Goal: Transaction & Acquisition: Purchase product/service

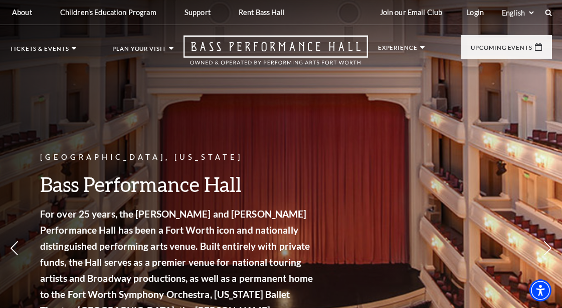
click at [544, 11] on div "Select: English Español" at bounding box center [522, 13] width 45 height 10
click at [548, 11] on icon at bounding box center [548, 12] width 9 height 9
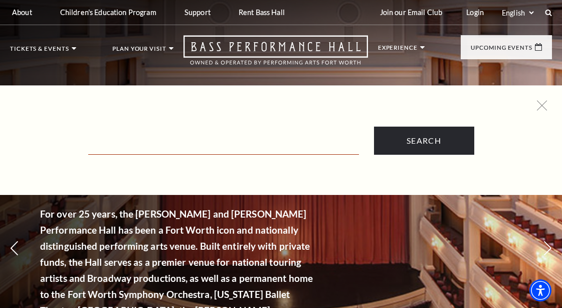
click at [147, 138] on input "Text field" at bounding box center [223, 144] width 271 height 21
paste input "Texas Ballet Theater - Peter Pan"
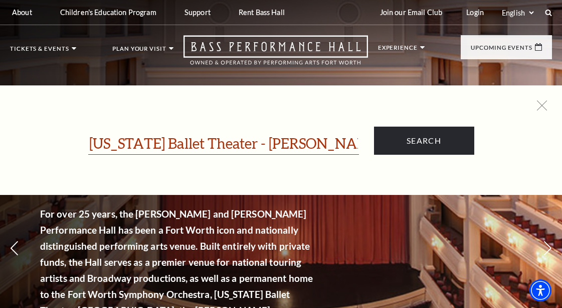
type input "Texas Ballet Theater - Peter Pan"
click at [374, 126] on input "Search" at bounding box center [424, 140] width 100 height 28
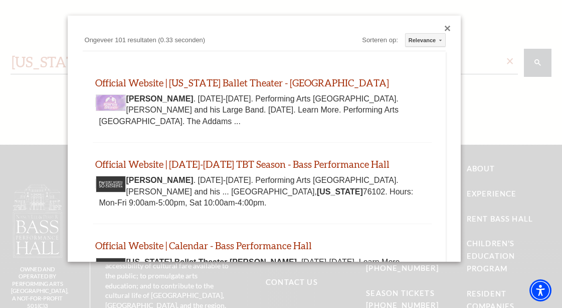
click at [447, 27] on div "Close dialog" at bounding box center [448, 29] width 6 height 6
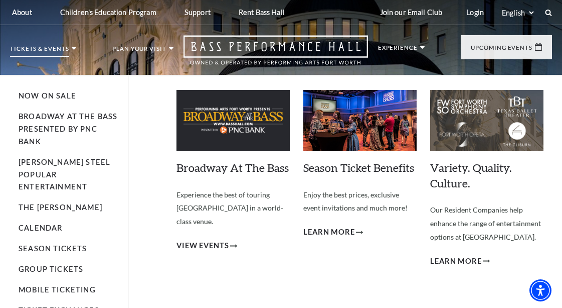
click at [60, 48] on p "Tickets & Events" at bounding box center [39, 51] width 59 height 11
click at [37, 223] on link "Calendar" at bounding box center [41, 227] width 44 height 9
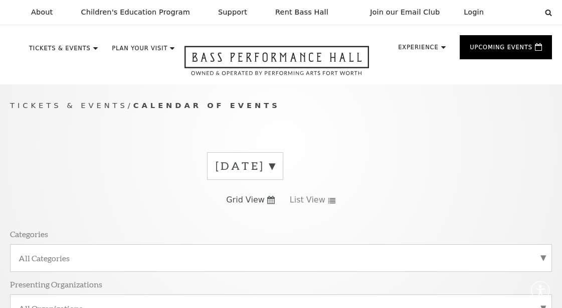
scroll to position [51, 0]
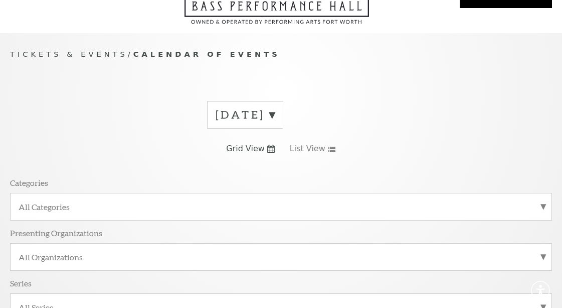
click at [275, 118] on label "[DATE]" at bounding box center [245, 115] width 59 height 16
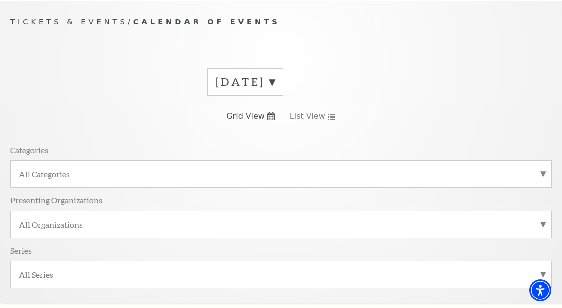
scroll to position [84, 0]
click at [275, 80] on label "[DATE]" at bounding box center [245, 82] width 59 height 16
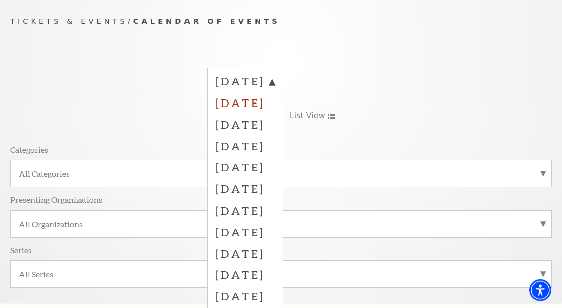
click at [248, 101] on label "[DATE]" at bounding box center [245, 103] width 59 height 22
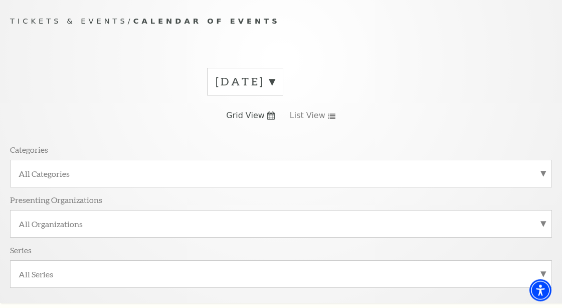
click at [275, 83] on label "[DATE]" at bounding box center [245, 82] width 59 height 16
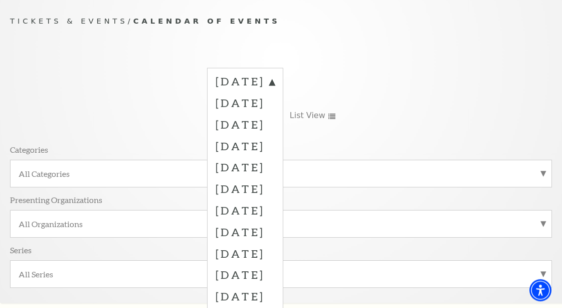
click at [390, 79] on div "[DATE] [DATE] [DATE] [DATE] [DATE] [DATE] [DATE] [DATE] [DATE] [DATE] [DATE] [D…" at bounding box center [281, 181] width 542 height 242
click at [275, 81] on label "[DATE]" at bounding box center [245, 83] width 59 height 18
click at [396, 56] on div "Tickets & Events / Calendar of Events [DATE] [DATE] [DATE] [DATE] [DATE] [DATE]…" at bounding box center [281, 158] width 562 height 287
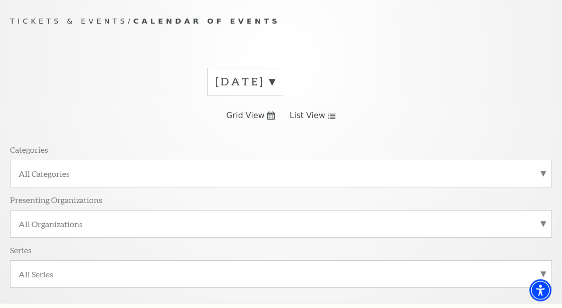
click at [303, 117] on span "List View" at bounding box center [308, 115] width 36 height 11
click at [271, 115] on use at bounding box center [271, 115] width 8 height 8
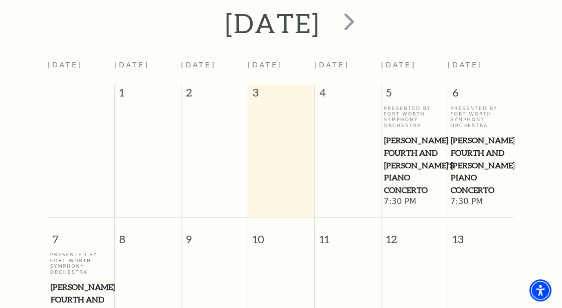
scroll to position [391, 0]
click at [276, 141] on td at bounding box center [281, 156] width 67 height 102
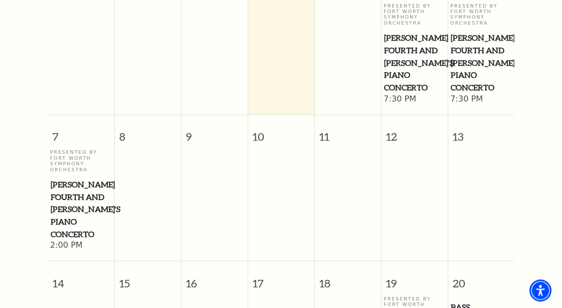
scroll to position [494, 0]
click at [283, 67] on td at bounding box center [281, 54] width 67 height 102
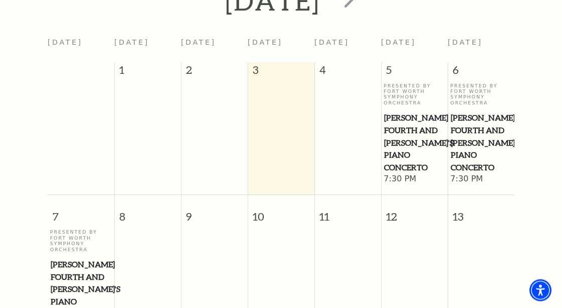
scroll to position [391, 0]
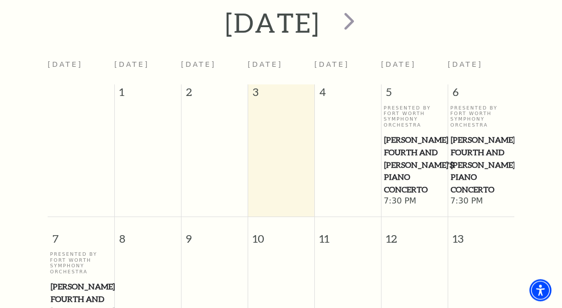
click at [279, 137] on td at bounding box center [281, 156] width 67 height 102
click at [364, 28] on span "next" at bounding box center [349, 21] width 29 height 29
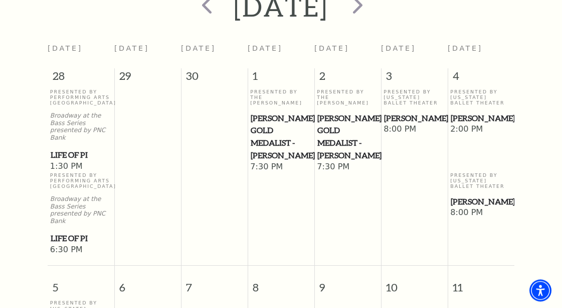
scroll to position [409, 0]
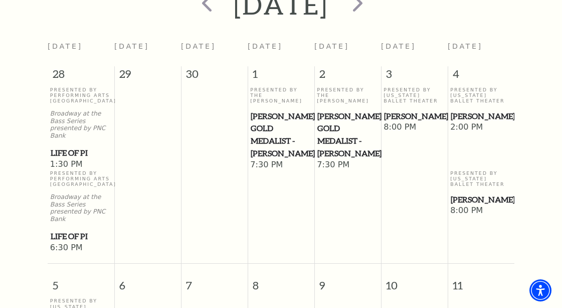
click at [402, 119] on span "[PERSON_NAME]" at bounding box center [414, 116] width 61 height 13
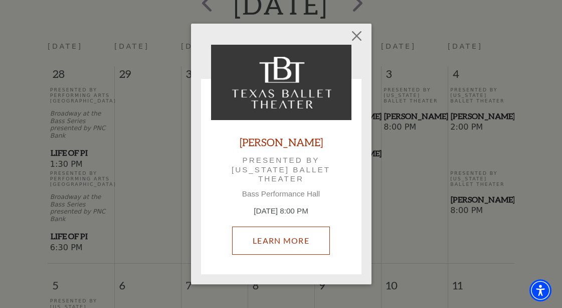
drag, startPoint x: 275, startPoint y: 237, endPoint x: 284, endPoint y: 219, distance: 20.6
click at [274, 237] on link "Learn More" at bounding box center [281, 240] width 98 height 28
